Goal: Contribute content: Contribute content

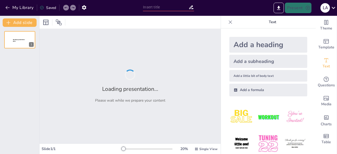
type input "Prinsip Dasar Lembaga Keuangan Syariah: Memahami Landasan Hukum dan Etika"
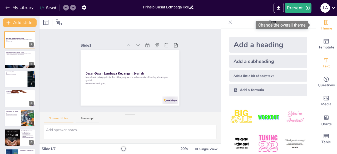
click at [322, 30] on span "Theme" at bounding box center [326, 29] width 12 height 6
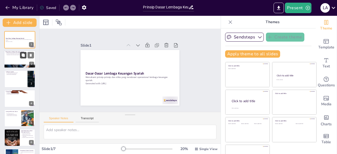
click at [22, 58] on button at bounding box center [23, 55] width 6 height 6
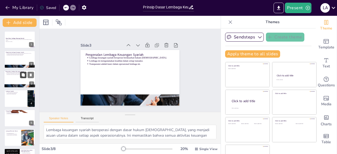
click at [22, 75] on icon at bounding box center [23, 74] width 3 height 3
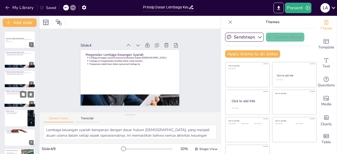
scroll to position [8, 0]
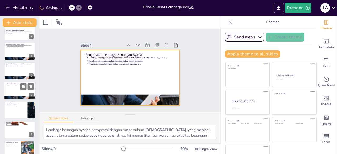
click at [21, 91] on div at bounding box center [20, 91] width 32 height 18
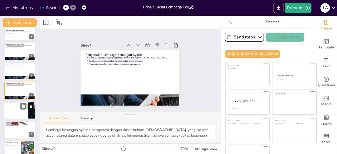
click at [21, 111] on div at bounding box center [20, 110] width 32 height 18
type textarea "Al-Qur'an menjadi sumber utama dalam menentukan hukum-hukum [DEMOGRAPHIC_DATA],…"
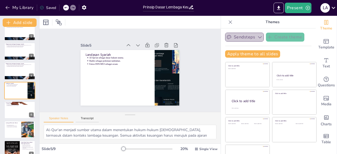
click at [257, 35] on icon "button" at bounding box center [259, 37] width 5 height 5
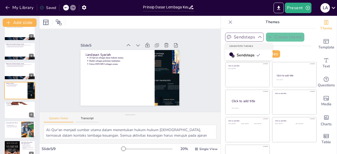
click at [256, 54] on icon at bounding box center [258, 55] width 4 height 4
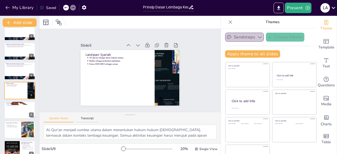
click at [257, 35] on icon "button" at bounding box center [259, 37] width 5 height 5
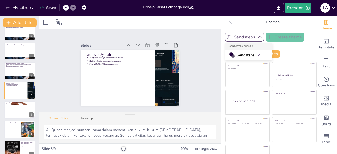
click at [232, 50] on div "Sendsteps" at bounding box center [248, 55] width 47 height 11
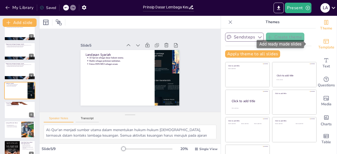
click at [319, 47] on span "Template" at bounding box center [326, 48] width 16 height 6
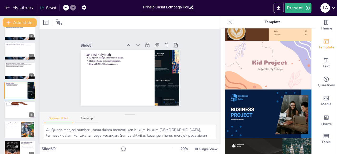
scroll to position [382, 0]
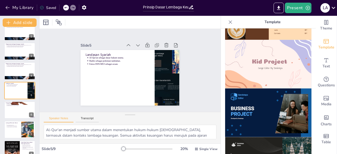
click at [272, 64] on img at bounding box center [268, 64] width 86 height 49
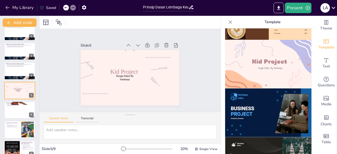
click at [268, 102] on img at bounding box center [268, 113] width 86 height 49
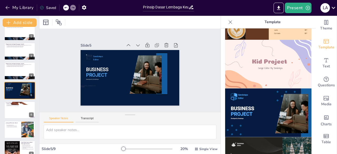
click at [65, 7] on icon at bounding box center [65, 7] width 3 height 3
type textarea "Al-Qur'an menjadi sumber utama dalam menentukan hukum-hukum [DEMOGRAPHIC_DATA],…"
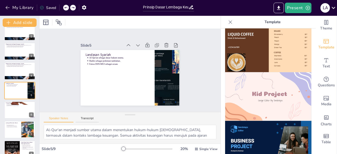
scroll to position [354, 0]
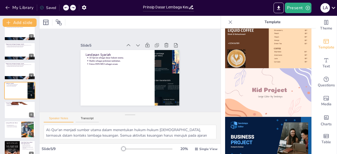
click at [284, 91] on img at bounding box center [268, 92] width 86 height 49
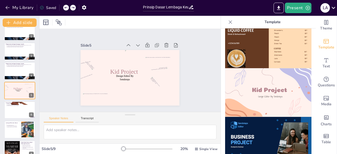
click at [66, 10] on div at bounding box center [66, 8] width 6 height 6
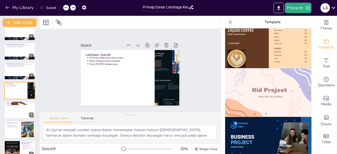
click at [311, 97] on div "Theme Template Text Questions Media Charts Table Template" at bounding box center [279, 85] width 116 height 138
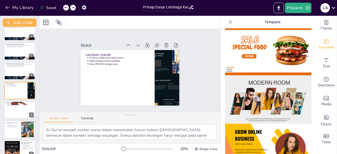
scroll to position [0, 0]
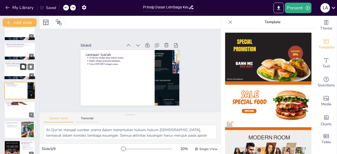
click at [22, 66] on icon at bounding box center [23, 66] width 3 height 3
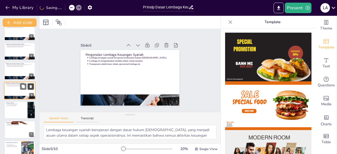
click at [32, 85] on icon at bounding box center [31, 87] width 4 height 4
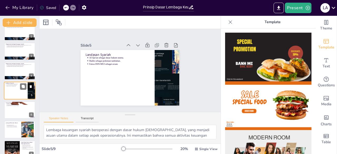
type textarea "Al-Qur'an menjadi sumber utama dalam menentukan hukum-hukum [DEMOGRAPHIC_DATA],…"
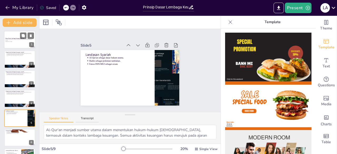
click at [17, 39] on strong "Dasar-Dasar Lembaga Keuangan Syariah" at bounding box center [15, 38] width 19 height 1
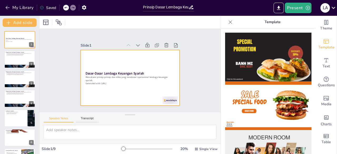
click at [104, 59] on div at bounding box center [127, 77] width 113 height 91
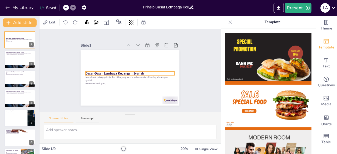
click at [155, 69] on div "Dasar-Dasar Lembaga Keuangan Syariah Memahami prinsip-prinsip dan etika yang me…" at bounding box center [124, 74] width 103 height 112
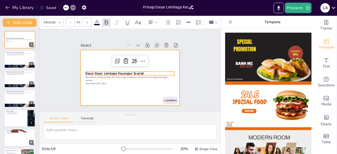
click at [154, 53] on div at bounding box center [127, 78] width 111 height 84
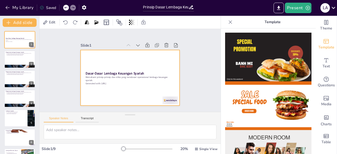
click at [168, 59] on div at bounding box center [127, 78] width 111 height 84
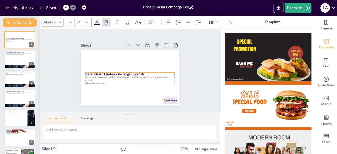
click at [87, 71] on strong "Dasar-Dasar Lembaga Keuangan Syariah" at bounding box center [114, 68] width 55 height 28
click at [86, 75] on div at bounding box center [127, 78] width 83 height 40
click at [85, 73] on strong "Dasar-Dasar Lembaga Keuangan Syariah" at bounding box center [114, 71] width 58 height 17
click at [86, 73] on strong "Dasar-Dasar Lembaga Keuangan Syariah" at bounding box center [114, 70] width 57 height 22
click at [88, 73] on strong "Dasar-Dasar Lembaga Keuangan Syariah" at bounding box center [114, 66] width 53 height 33
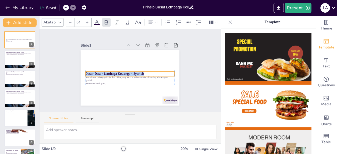
click at [86, 71] on strong "Dasar-Dasar Lembaga Keuangan Syariah" at bounding box center [114, 69] width 57 height 22
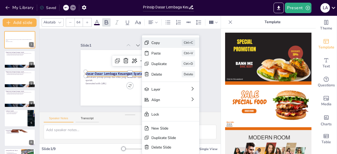
click at [179, 77] on div "Copy Ctrl+C" at bounding box center [208, 88] width 58 height 22
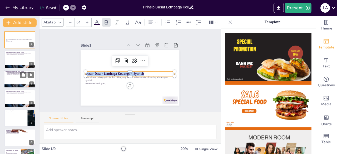
click at [21, 80] on div at bounding box center [20, 79] width 32 height 18
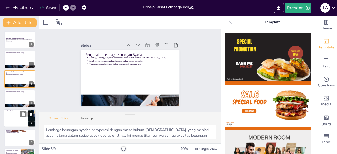
click at [14, 117] on div at bounding box center [20, 118] width 32 height 18
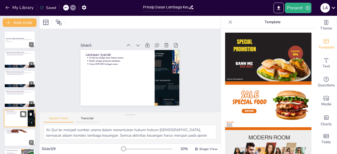
scroll to position [28, 0]
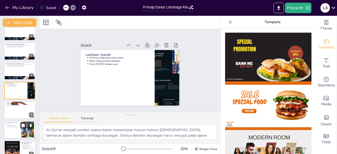
click at [18, 138] on div "Larangan Riba dan Gharar Riba dianggap tidak etis. Gharar menciptakan ketidakpa…" at bounding box center [20, 130] width 32 height 18
type textarea "Riba adalah praktik yang sangat dilarang dalam [DEMOGRAPHIC_DATA] karena diangg…"
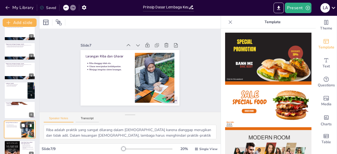
scroll to position [55, 0]
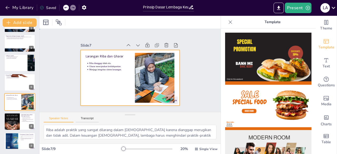
click at [103, 88] on div at bounding box center [129, 78] width 104 height 66
click at [294, 52] on img at bounding box center [268, 57] width 86 height 49
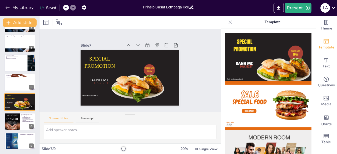
click at [275, 99] on img at bounding box center [268, 105] width 86 height 49
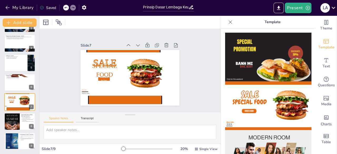
click at [273, 75] on img at bounding box center [268, 57] width 86 height 49
